Goal: Transaction & Acquisition: Purchase product/service

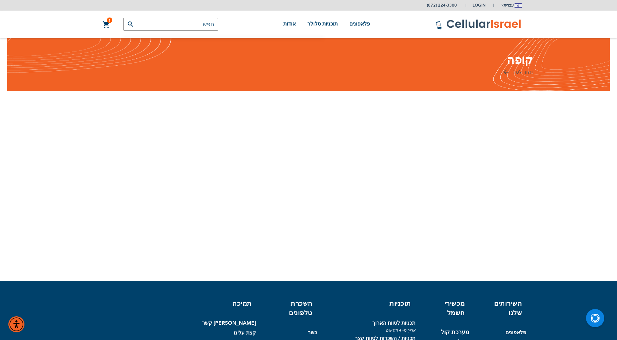
click at [519, 59] on div "קופה חזור לסל כניסה" at bounding box center [308, 65] width 602 height 54
click at [457, 156] on section "בחר חנות Please select store. Store Address Pickup Time There is no pickup loca…" at bounding box center [308, 182] width 459 height 146
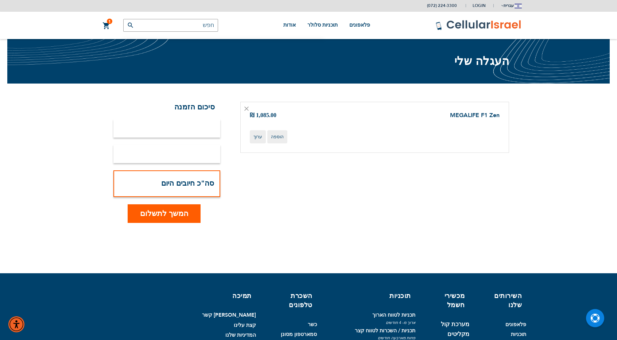
click at [456, 114] on link "MEGALIFE F1 Zen" at bounding box center [475, 115] width 50 height 8
